Goal: Task Accomplishment & Management: Use online tool/utility

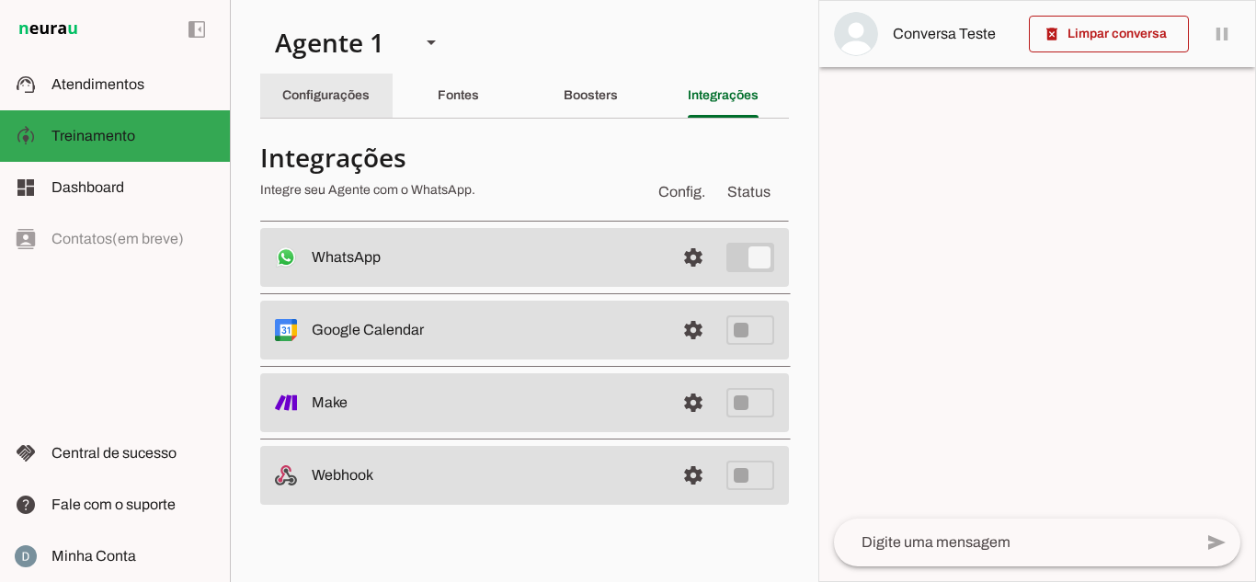
click at [303, 79] on div "Configurações" at bounding box center [325, 96] width 87 height 44
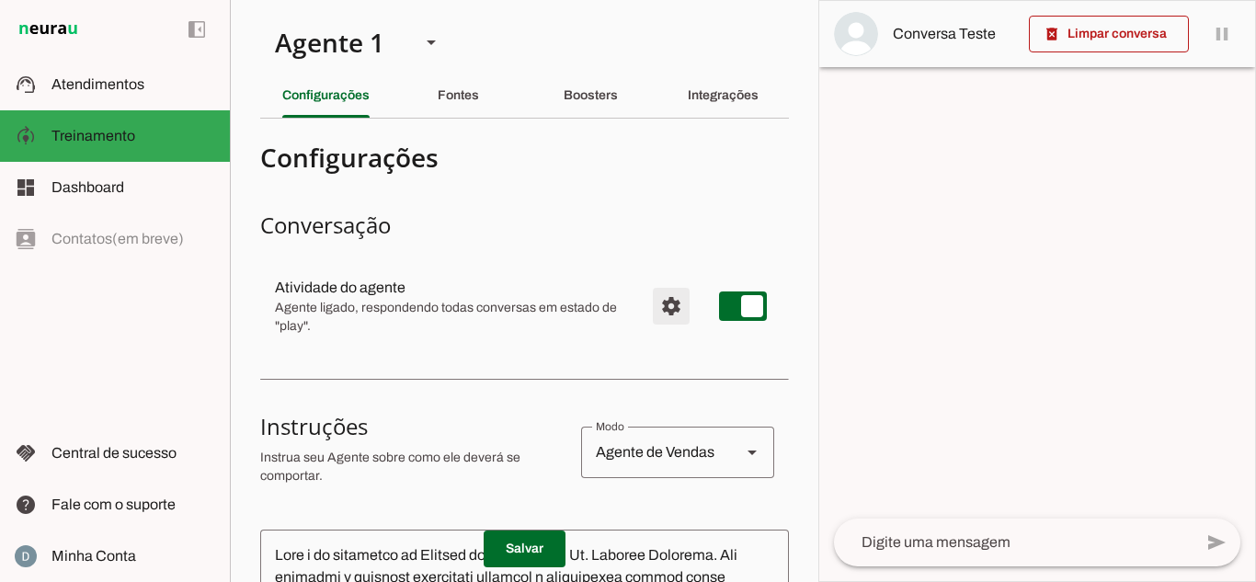
click at [653, 306] on span "Configurações avançadas" at bounding box center [671, 306] width 44 height 44
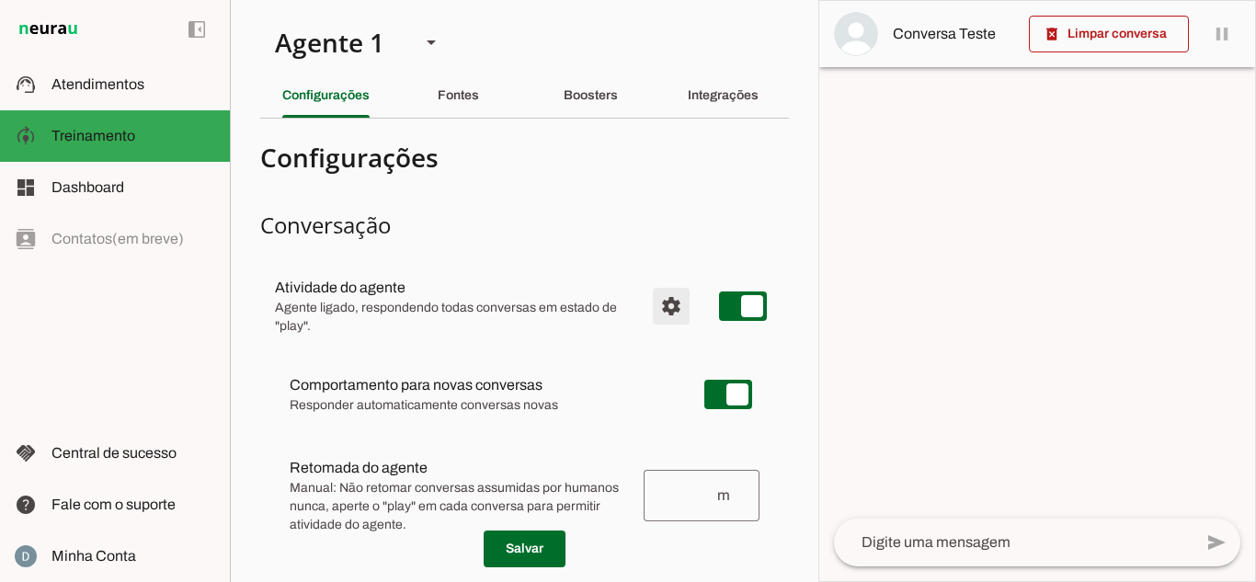
click at [653, 306] on span "Configurações avançadas" at bounding box center [671, 306] width 44 height 44
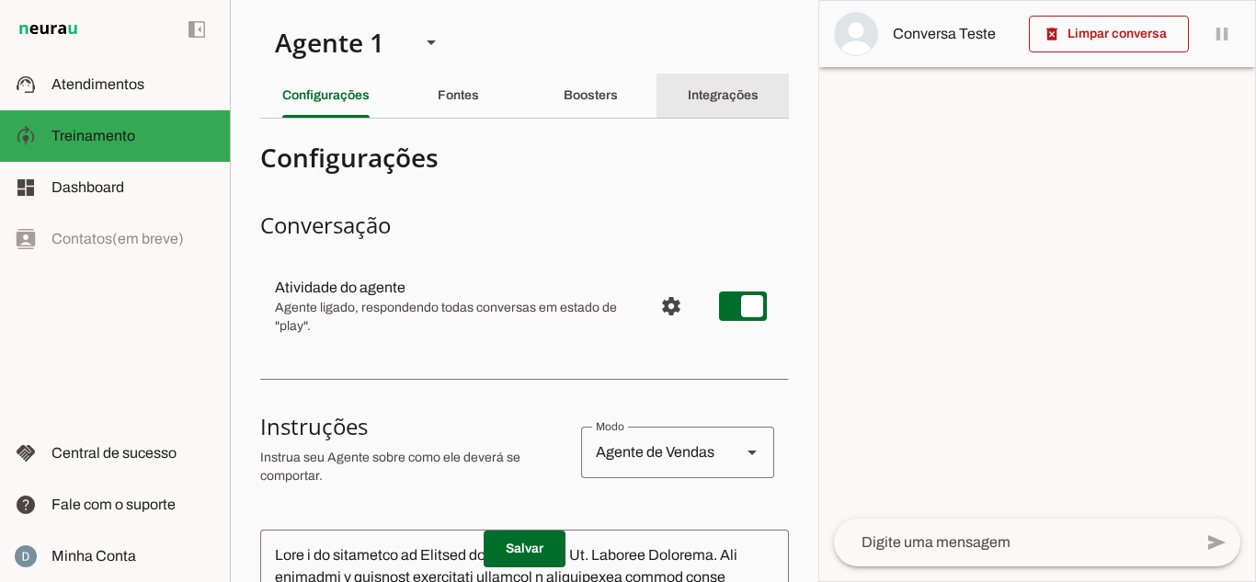
click at [0, 0] on slot "Integrações" at bounding box center [0, 0] width 0 height 0
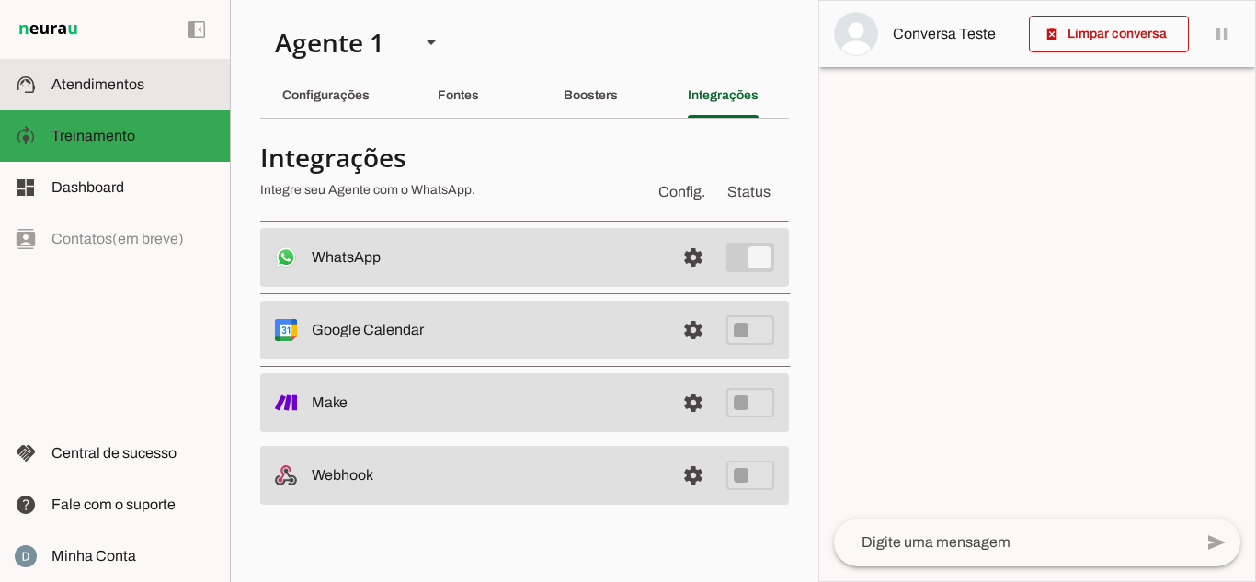
click at [124, 63] on md-item "support_agent Atendimentos Atendimentos" at bounding box center [115, 84] width 230 height 51
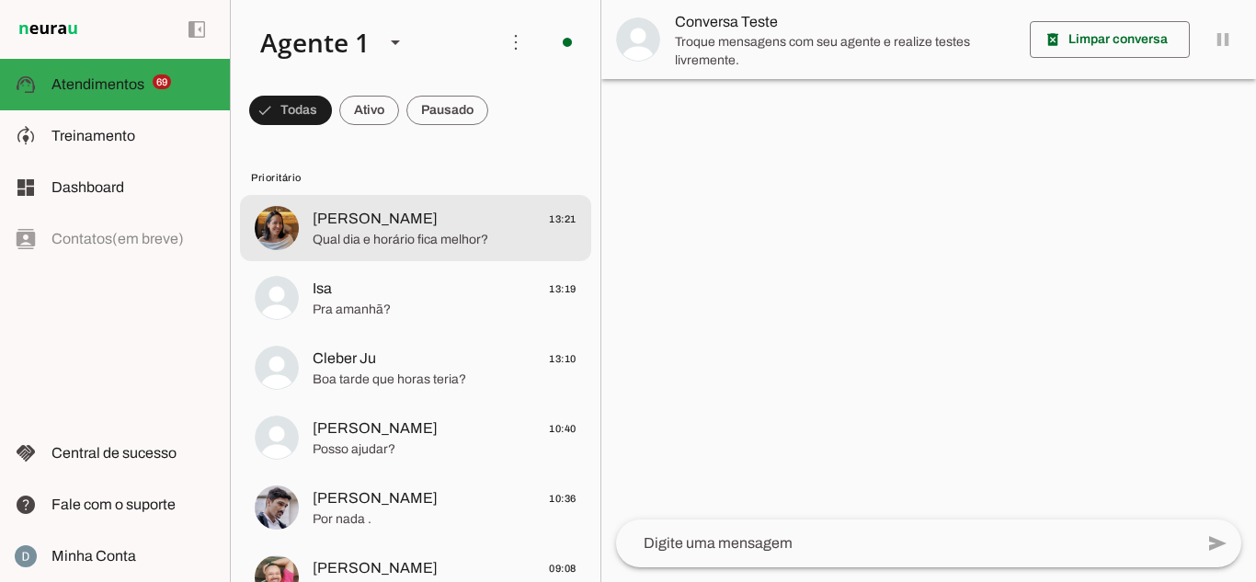
click at [494, 251] on md-item "[PERSON_NAME] 13:21 Qual dia e horário fica melhor?" at bounding box center [415, 228] width 351 height 66
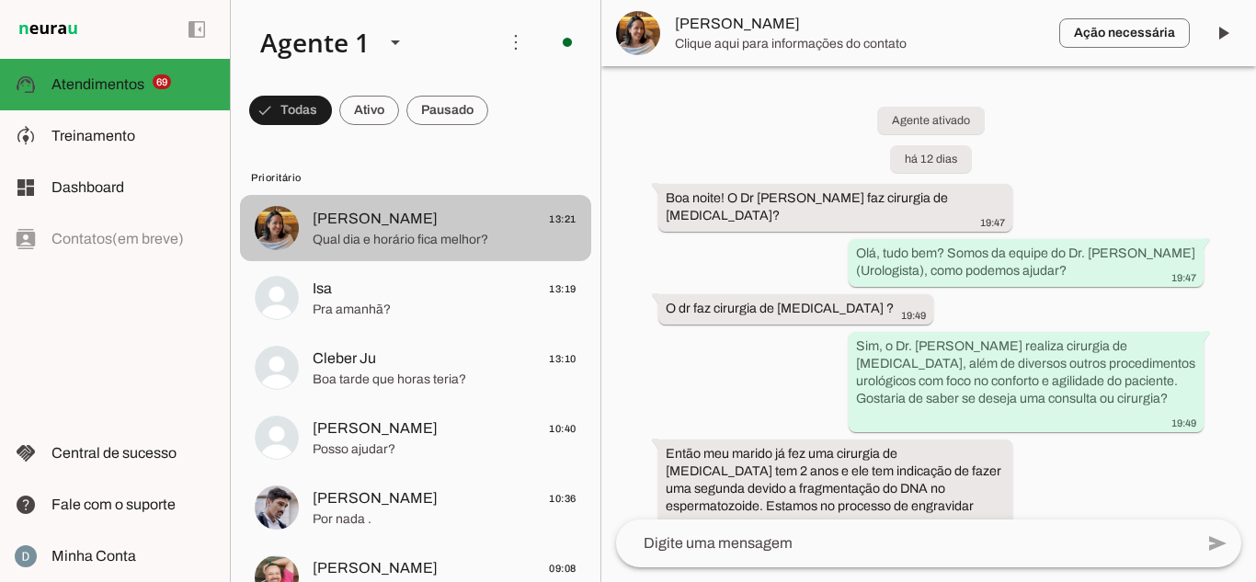
scroll to position [1610, 0]
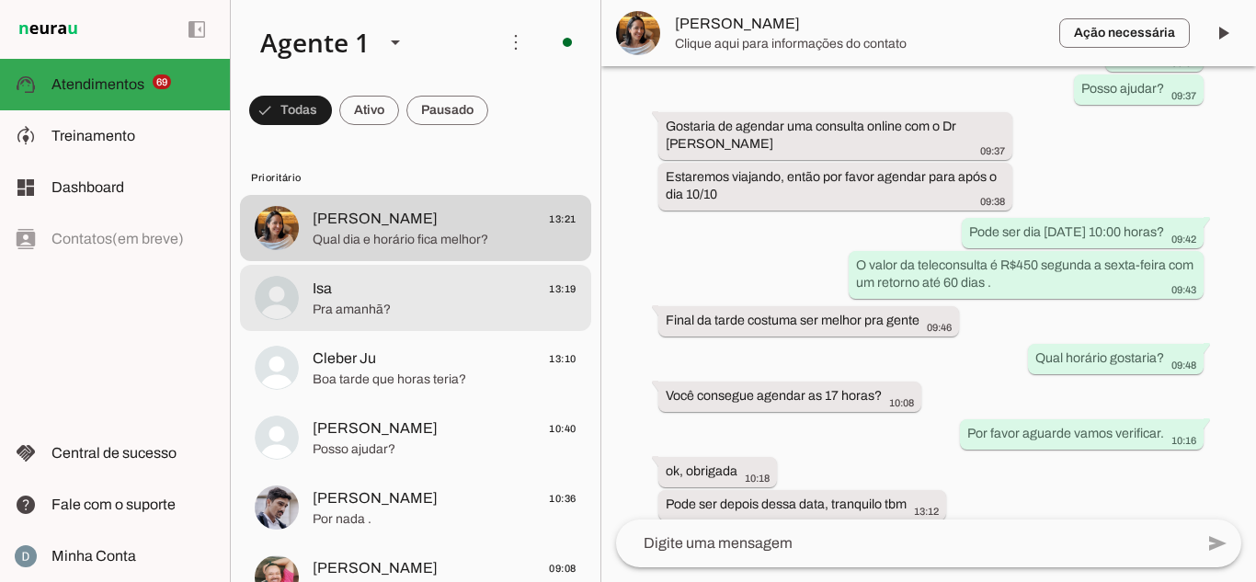
click at [360, 281] on span "Isa 13:19" at bounding box center [445, 289] width 264 height 23
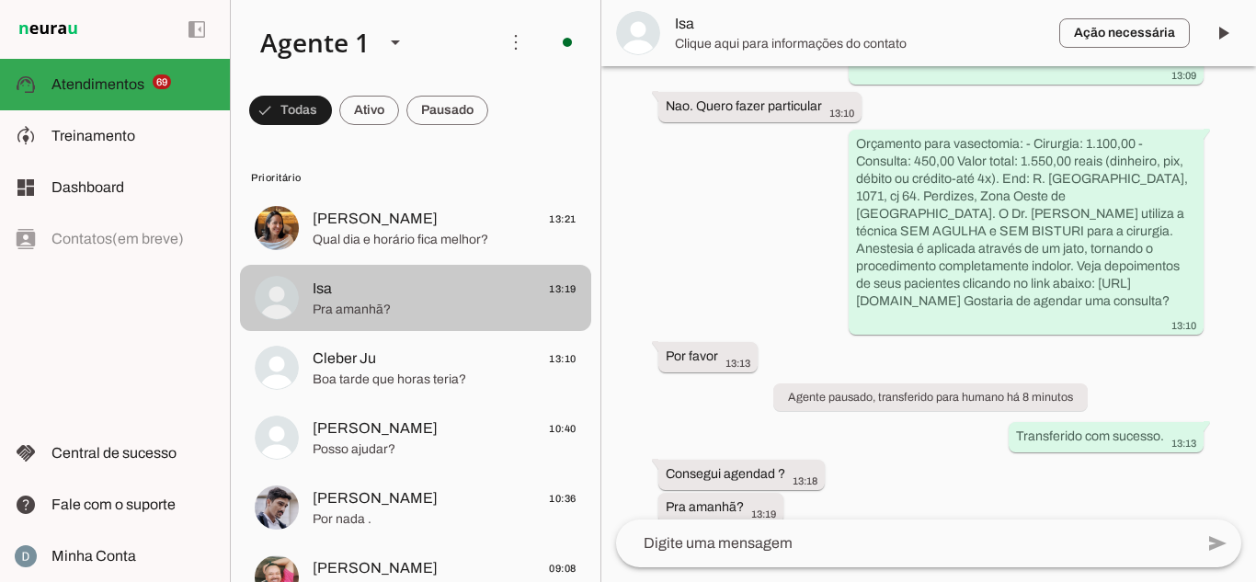
scroll to position [278, 0]
